Goal: Task Accomplishment & Management: Manage account settings

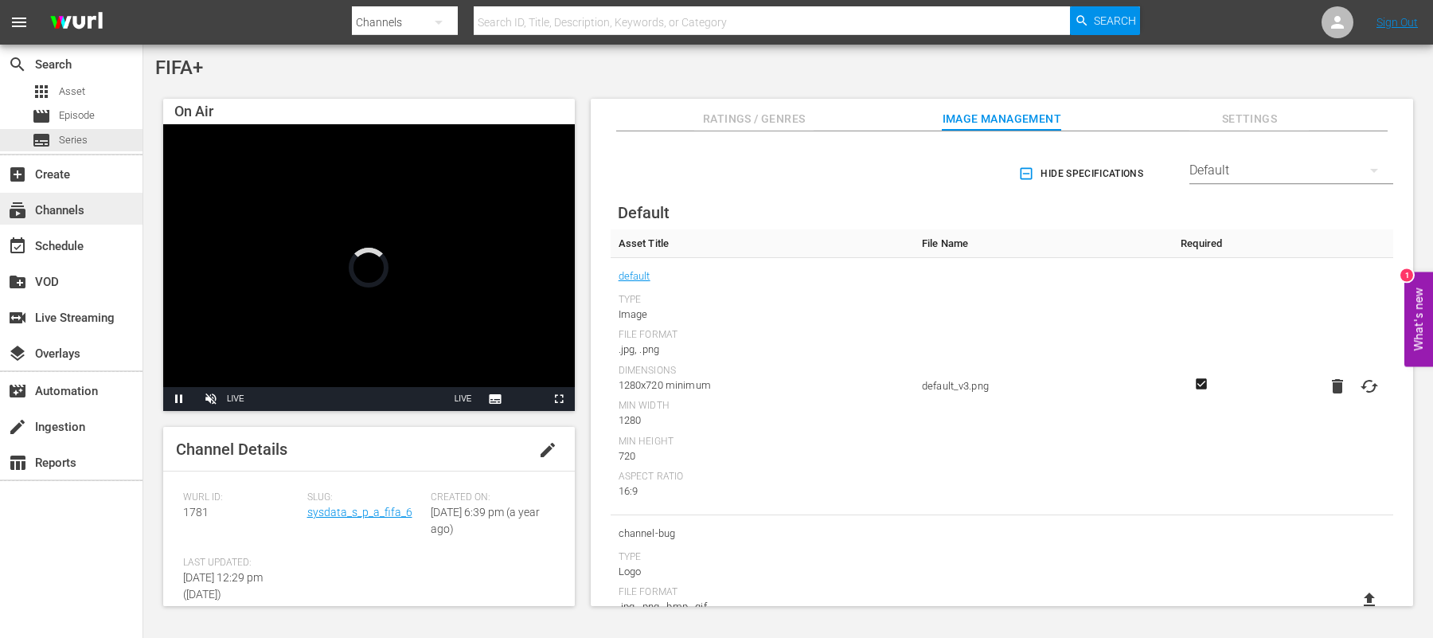
scroll to position [352, 0]
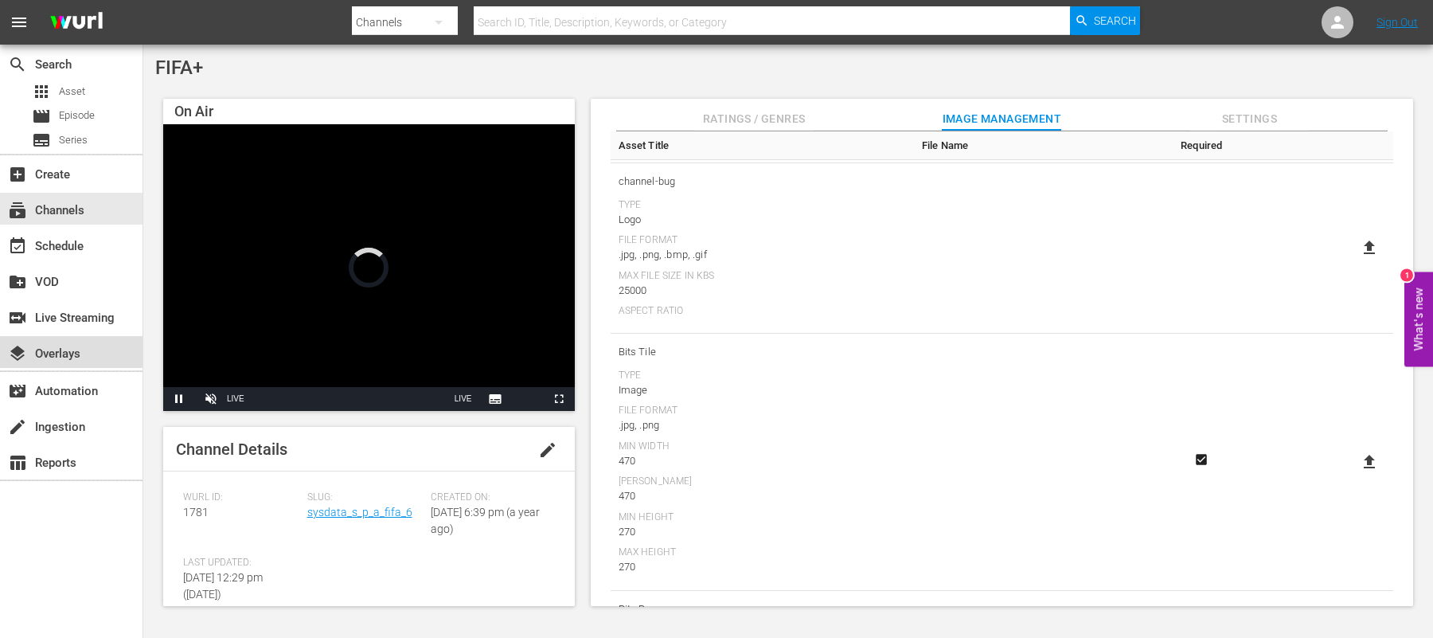
click at [49, 349] on div "layers Overlays" at bounding box center [44, 351] width 89 height 14
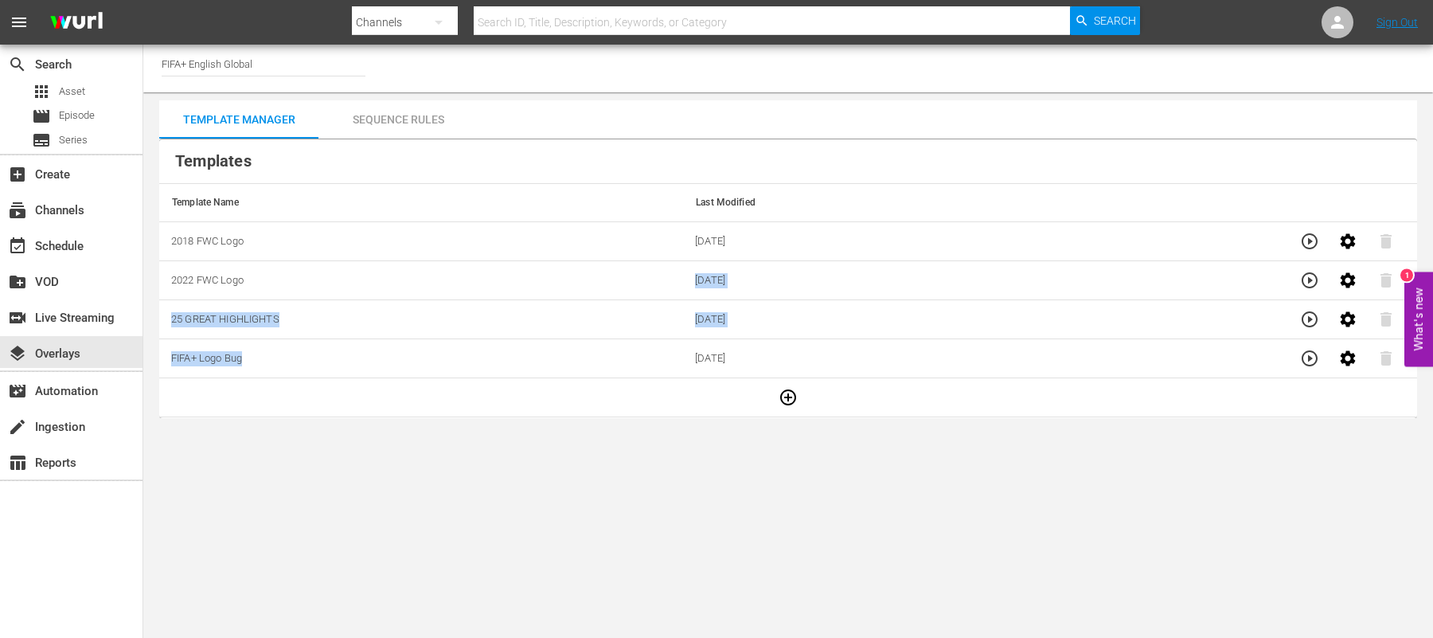
drag, startPoint x: 353, startPoint y: 294, endPoint x: 655, endPoint y: 339, distance: 305.1
click at [655, 339] on tbody "2018 FWC Logo [DATE] 2022 FWC Logo [DATE] 25 GREAT HIGHLIGHTS [DATE] FIFA+ Logo…" at bounding box center [788, 319] width 1258 height 195
click at [1338, 355] on icon "button" at bounding box center [1347, 358] width 19 height 19
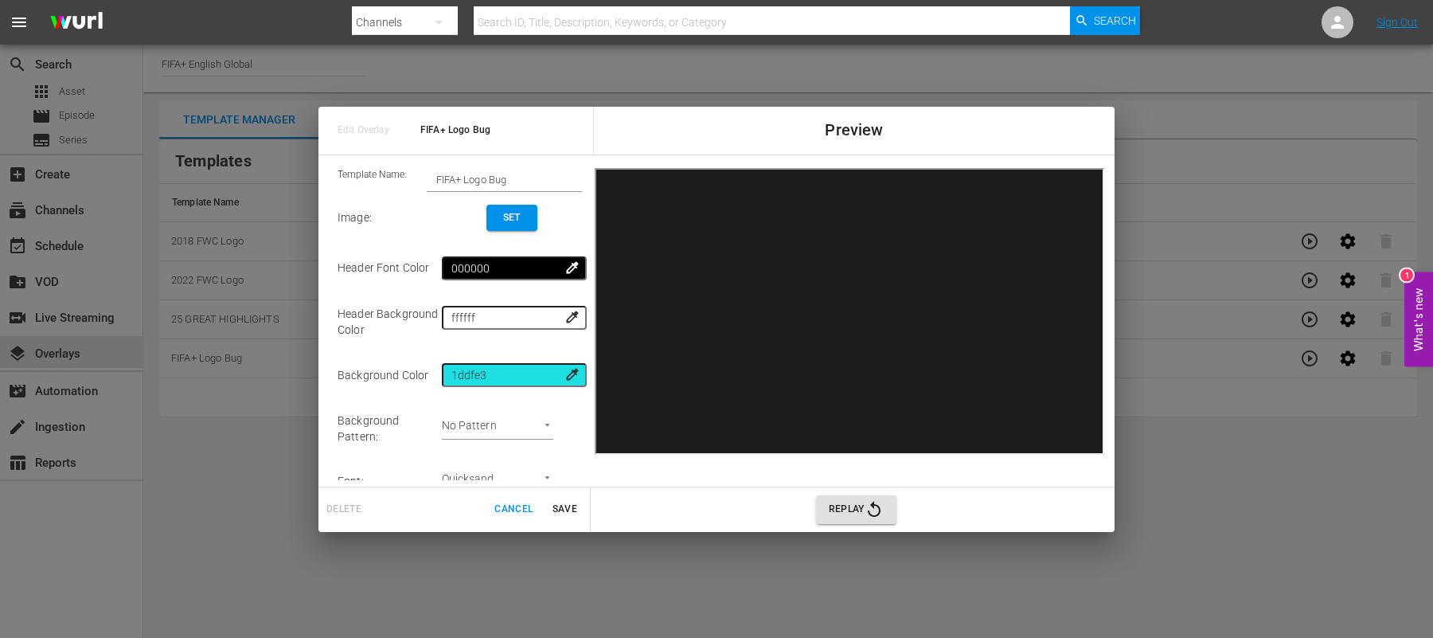
click at [1234, 482] on div "Edit Overlay FIFA+ Logo Bug Preview Template Name: FIFA+ Logo Bug Image : Set H…" at bounding box center [716, 319] width 1433 height 638
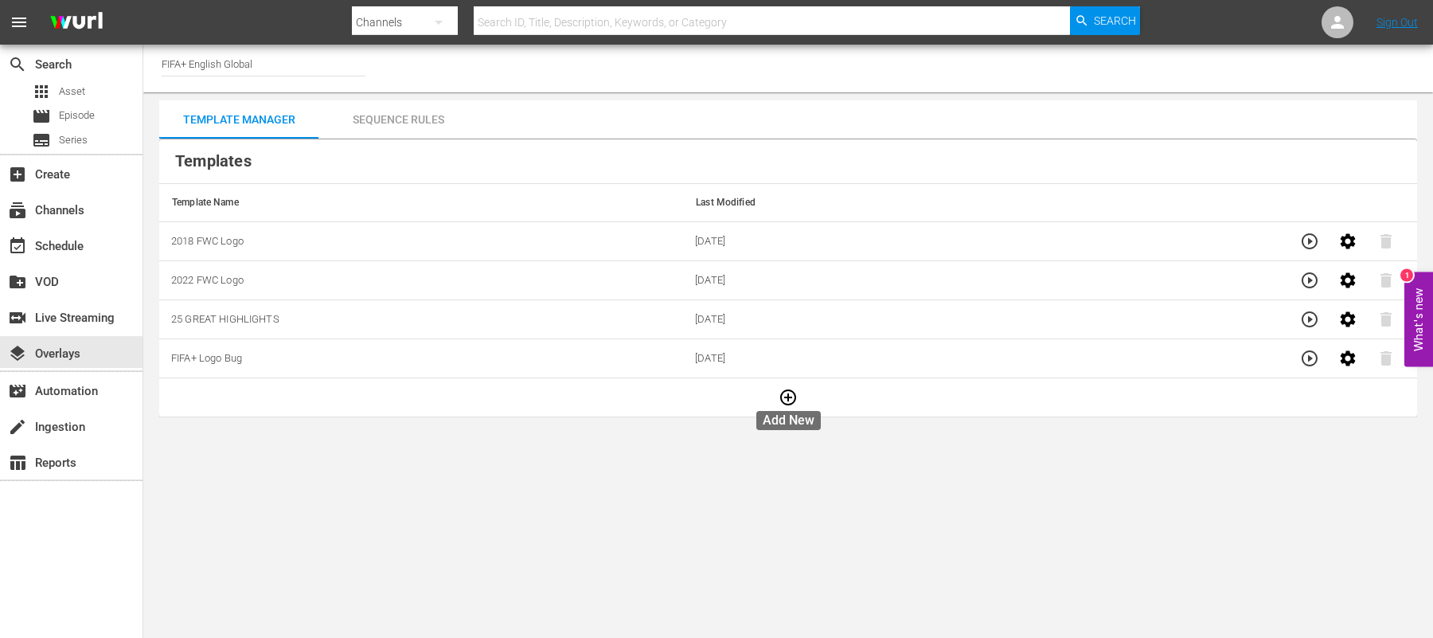
click at [783, 395] on icon "button" at bounding box center [788, 397] width 19 height 19
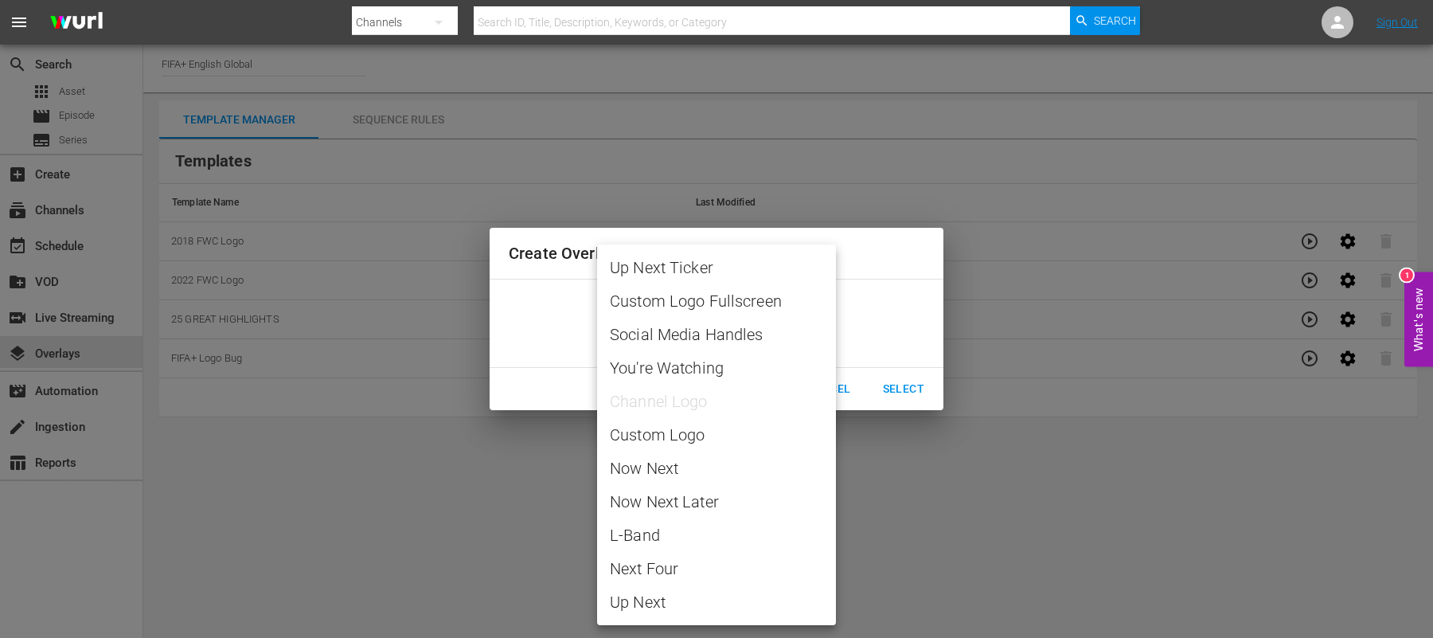
click at [810, 322] on body "menu Search By Channels Search ID, Title, Description, Keywords, or Category Se…" at bounding box center [716, 319] width 1433 height 638
click at [420, 473] on div at bounding box center [716, 319] width 1433 height 638
click at [776, 330] on body "menu Search By Channels Search ID, Title, Description, Keywords, or Category Se…" at bounding box center [716, 319] width 1433 height 638
click at [1017, 425] on div at bounding box center [716, 319] width 1433 height 638
click at [806, 334] on body "menu Search By Channels Search ID, Title, Description, Keywords, or Category Se…" at bounding box center [716, 319] width 1433 height 638
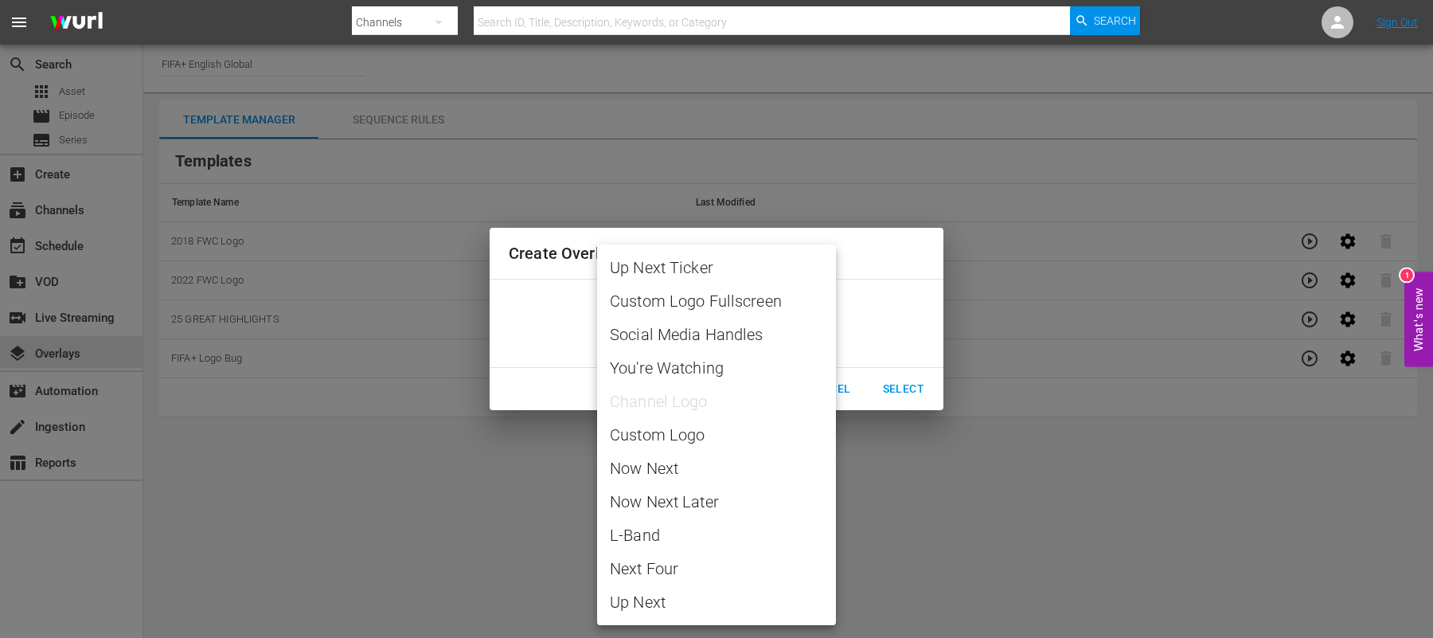
click at [1313, 357] on div at bounding box center [716, 319] width 1433 height 638
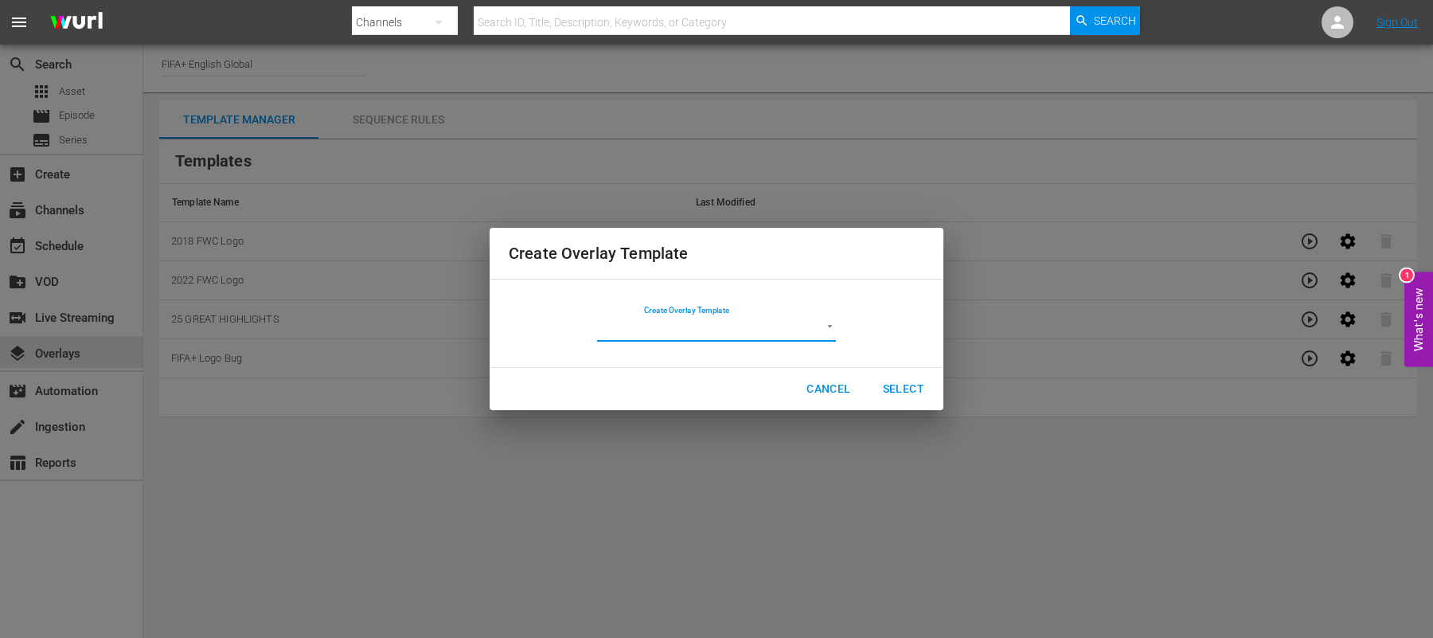
click at [806, 384] on button "Cancel" at bounding box center [828, 388] width 69 height 29
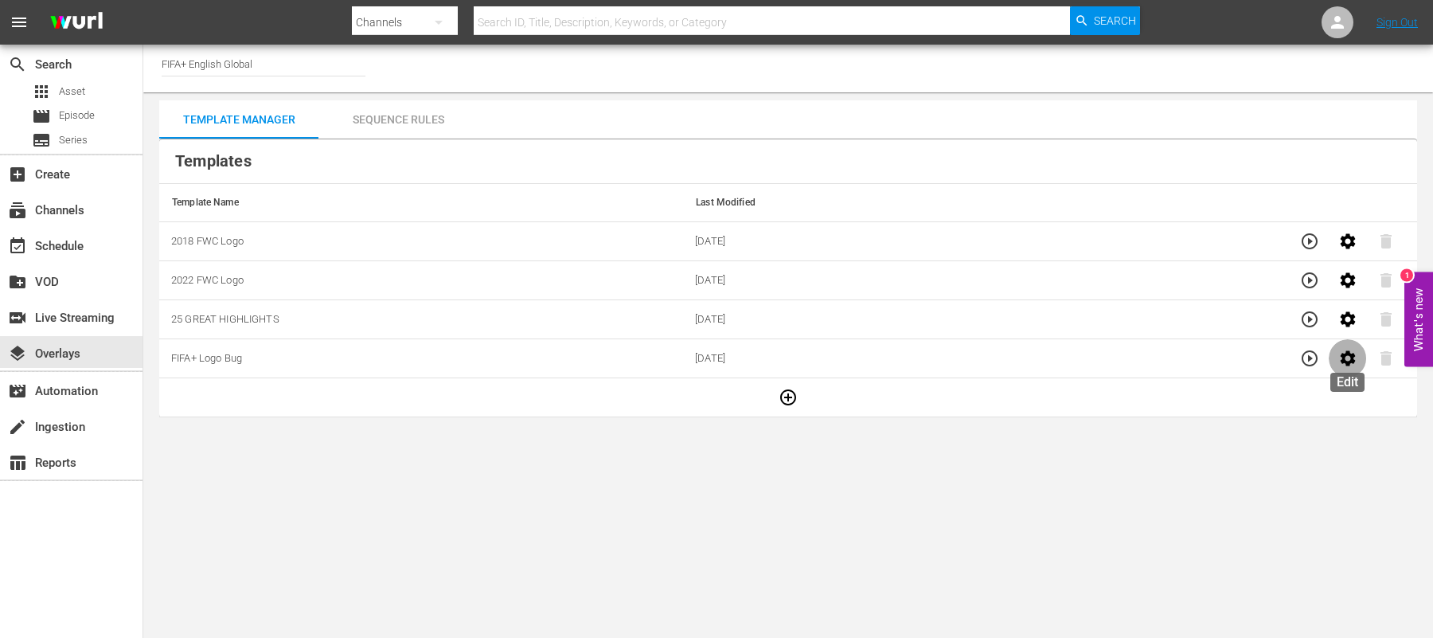
click at [1331, 353] on button "button" at bounding box center [1348, 358] width 38 height 38
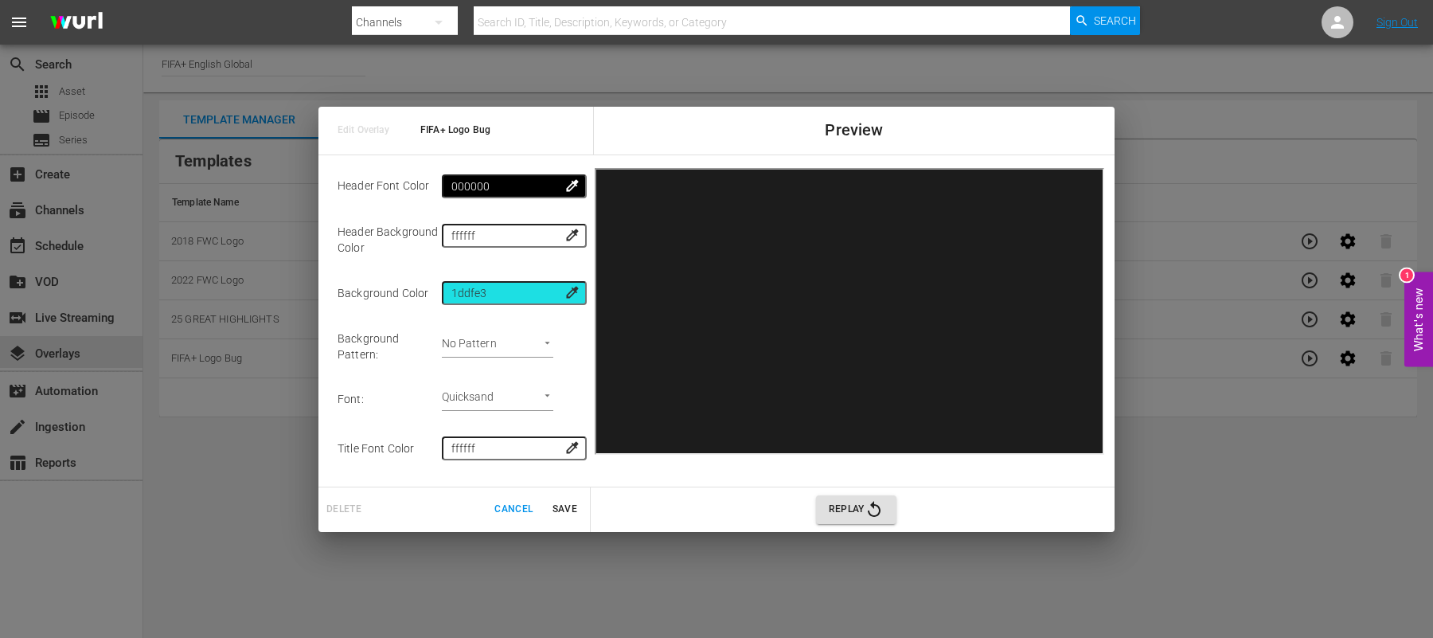
scroll to position [84, 0]
click at [513, 502] on span "Cancel" at bounding box center [513, 509] width 38 height 17
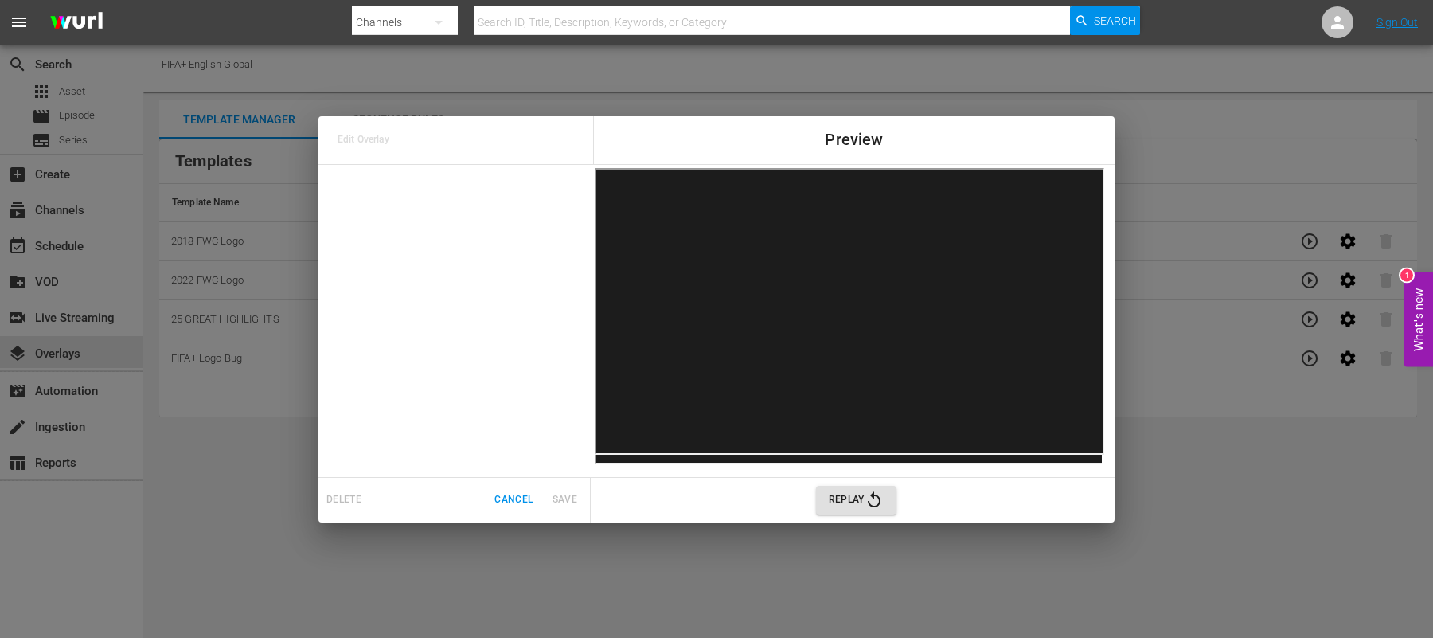
scroll to position [0, 0]
